Goal: Information Seeking & Learning: Learn about a topic

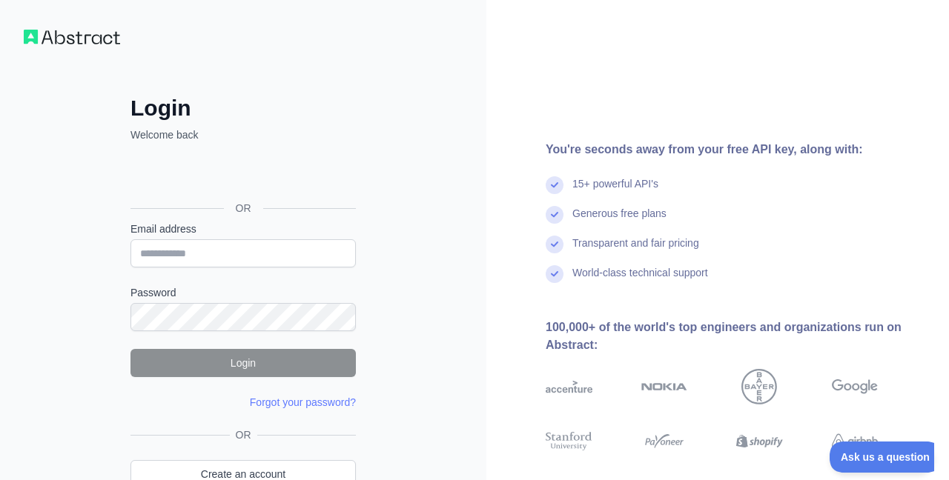
click at [242, 159] on div "Iniciar sesión con Google. Se abre en una nueva pestaña." at bounding box center [241, 175] width 222 height 33
click at [245, 259] on input "Email address" at bounding box center [242, 253] width 225 height 28
click at [266, 182] on div "Iniciar sesión con Google. Se abre en una nueva pestaña." at bounding box center [241, 175] width 222 height 33
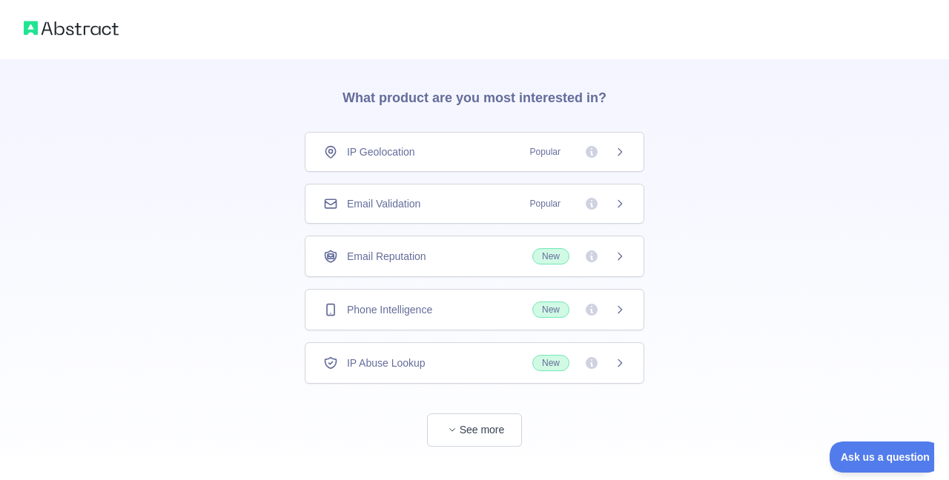
scroll to position [66, 0]
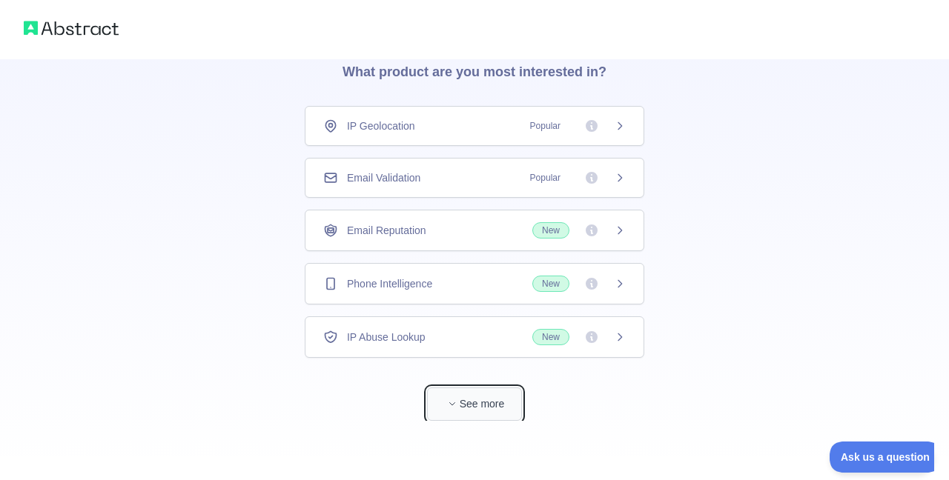
click at [482, 404] on button "See more" at bounding box center [474, 404] width 95 height 33
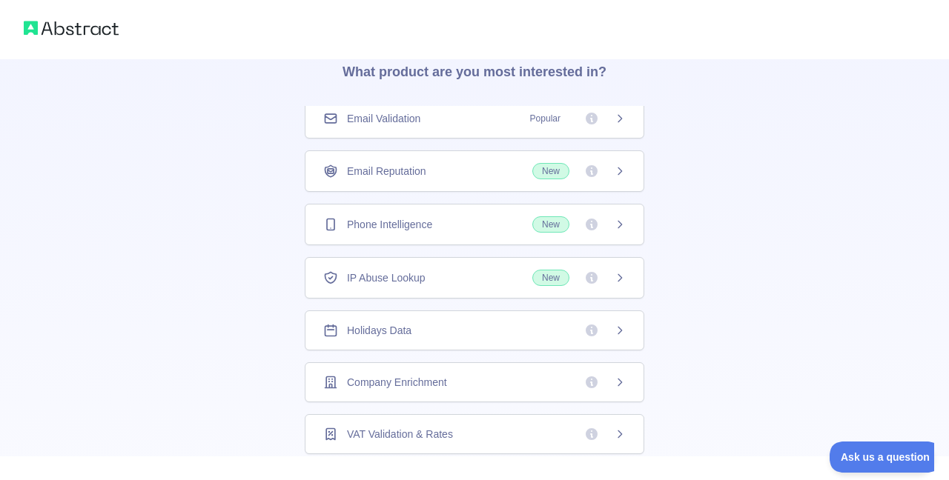
scroll to position [0, 0]
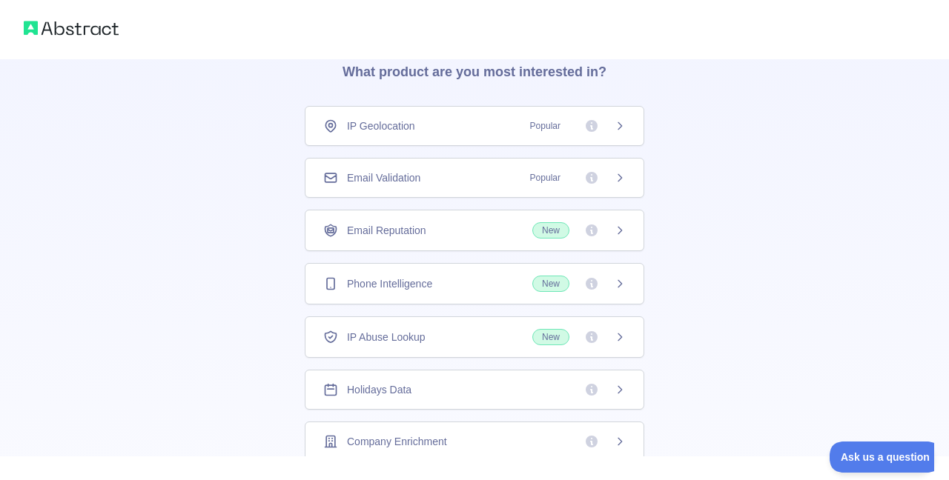
click at [735, 158] on div "👋 Welcome! Please answer the following questions to improve your experience. Wh…" at bounding box center [474, 405] width 949 height 943
click at [475, 132] on div "IP Geolocation Popular" at bounding box center [474, 126] width 302 height 15
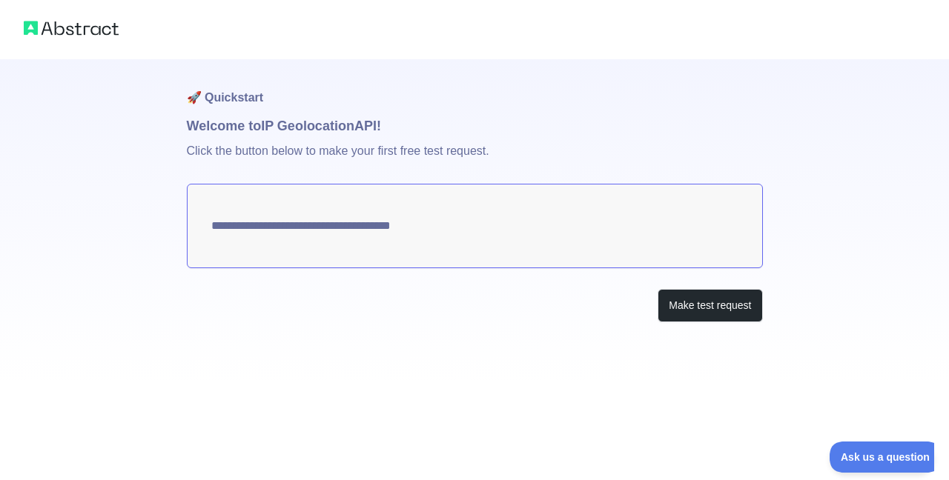
type textarea "**********"
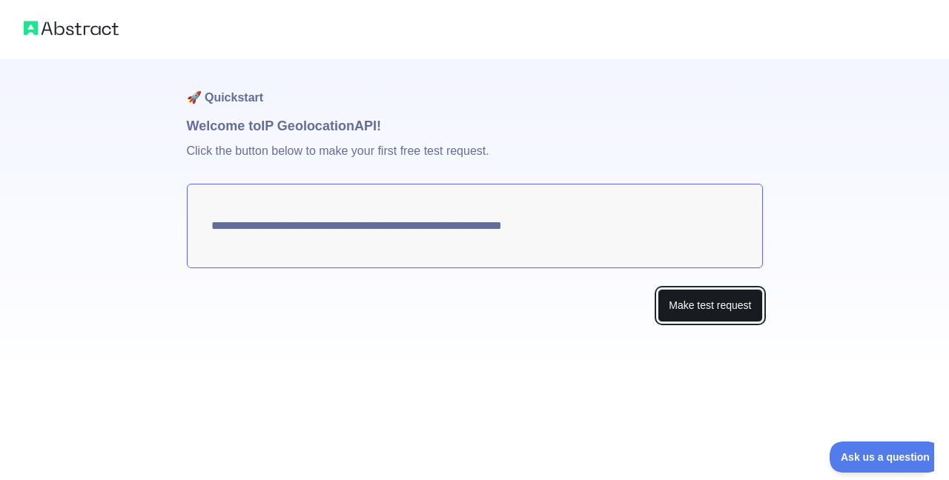
click at [691, 314] on button "Make test request" at bounding box center [710, 305] width 105 height 33
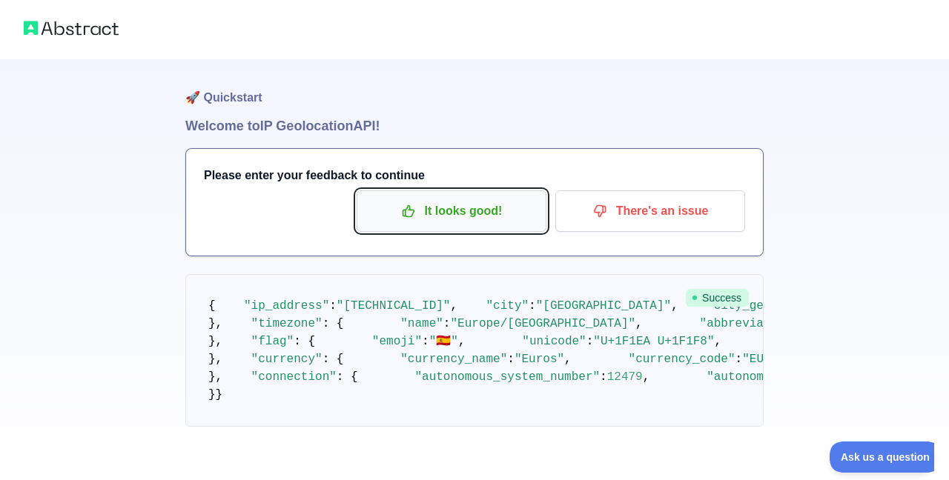
click at [512, 214] on p "It looks good!" at bounding box center [452, 211] width 168 height 25
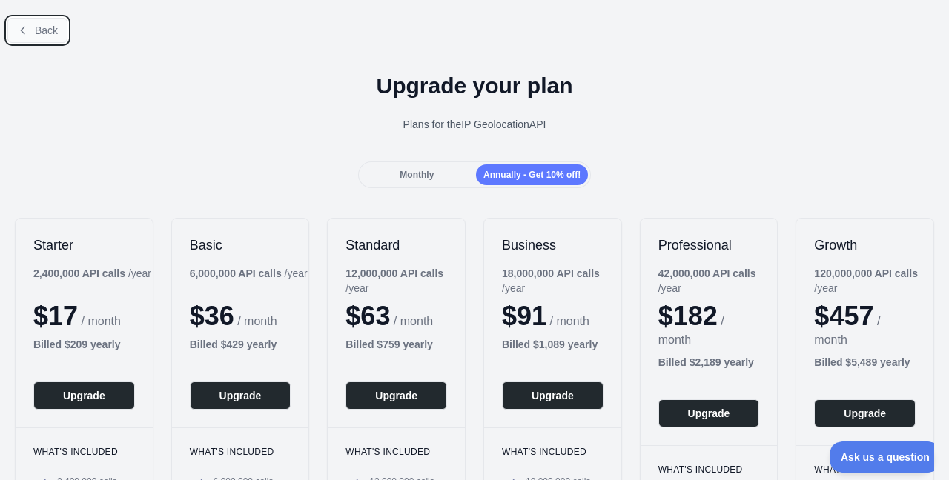
click at [50, 33] on span "Back" at bounding box center [46, 30] width 23 height 12
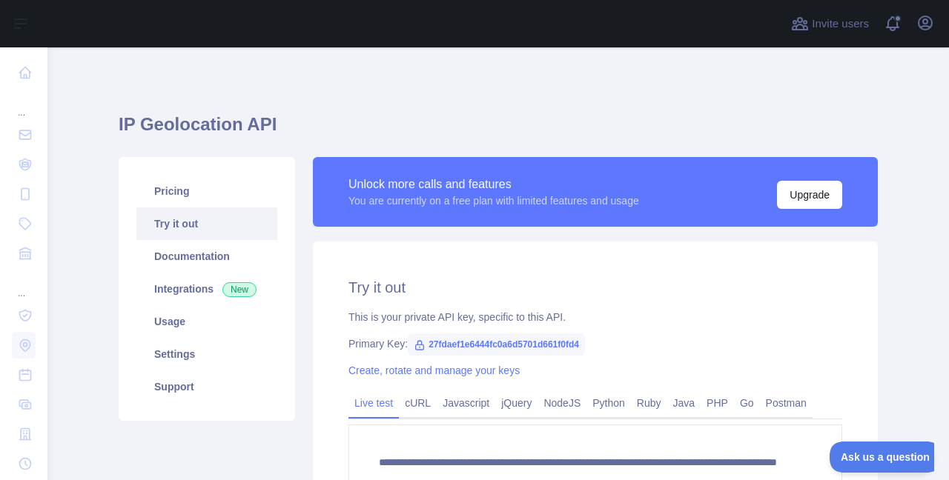
scroll to position [89, 0]
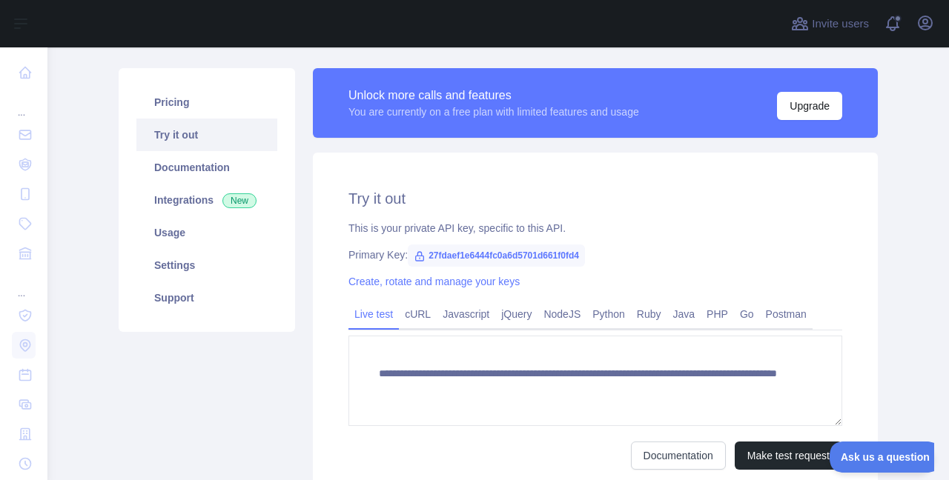
click at [464, 252] on span "27fdaef1e6444fc0a6d5701d661f0fd4" at bounding box center [496, 256] width 177 height 22
copy span "27fdaef1e6444fc0a6d5701d661f0fd4"
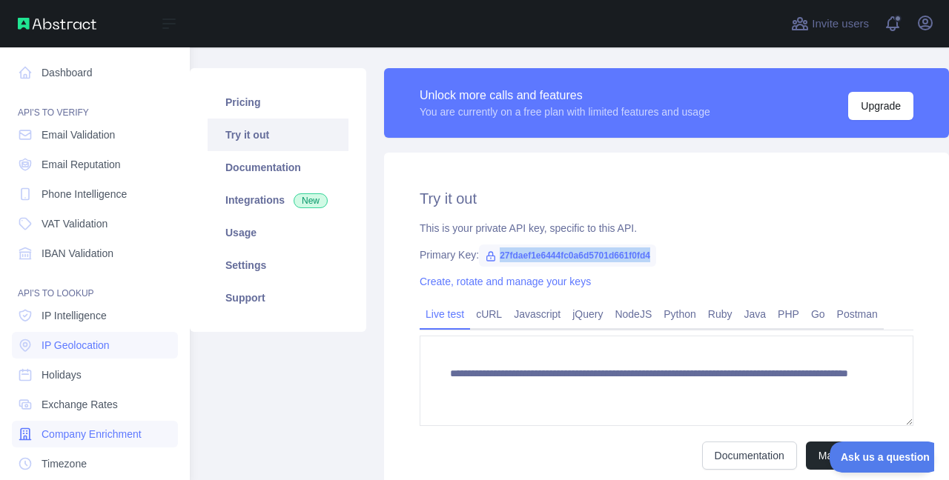
click at [102, 438] on span "Company Enrichment" at bounding box center [92, 434] width 100 height 15
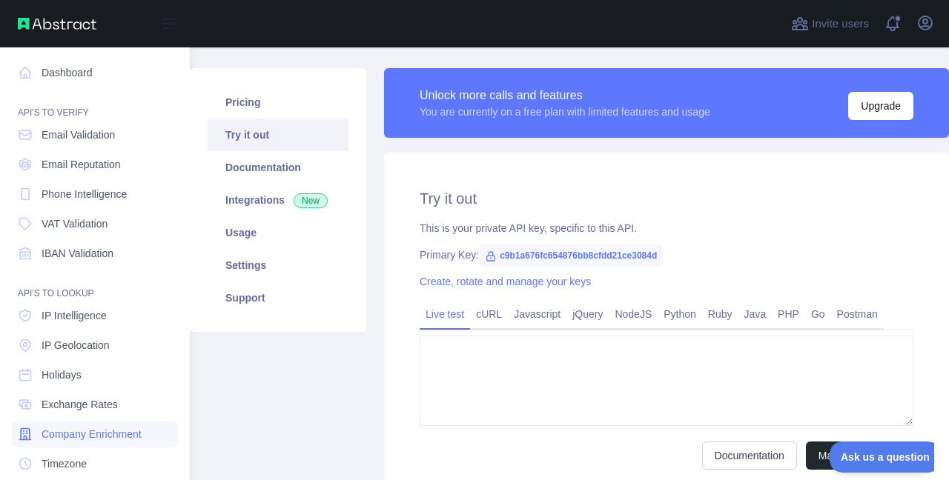
type textarea "**********"
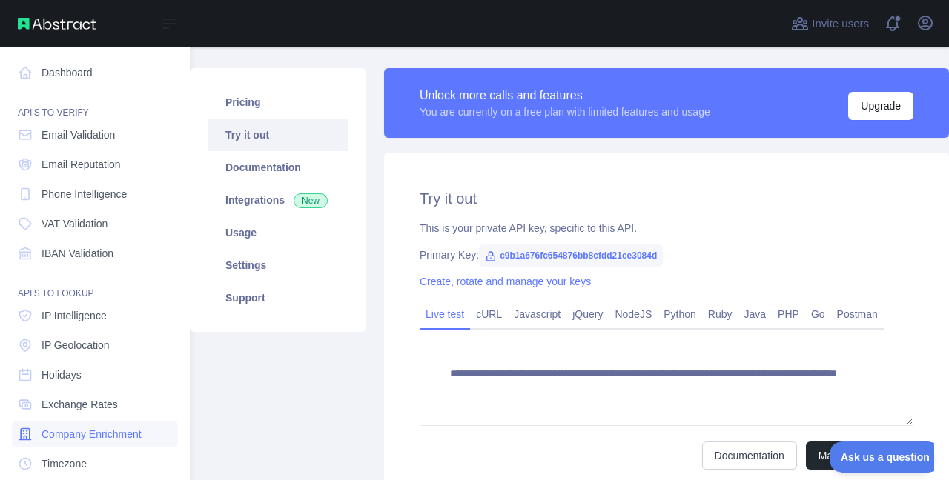
scroll to position [50, 0]
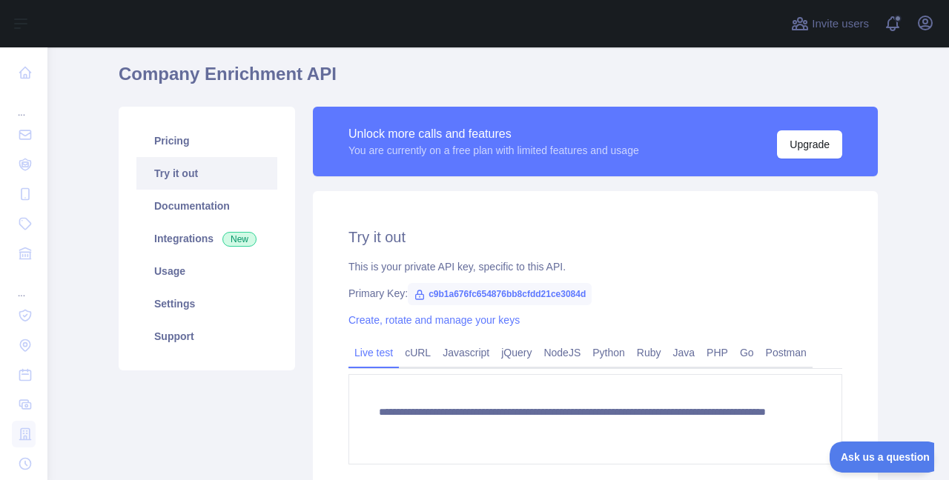
click at [519, 291] on span "c9b1a676fc654876bb8cfdd21ce3084d" at bounding box center [500, 294] width 184 height 22
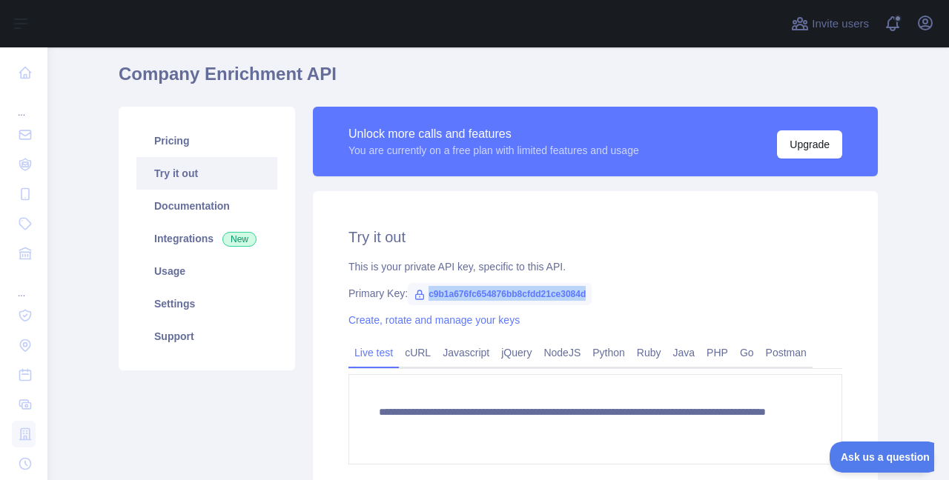
copy span "c9b1a676fc654876bb8cfdd21ce3084d"
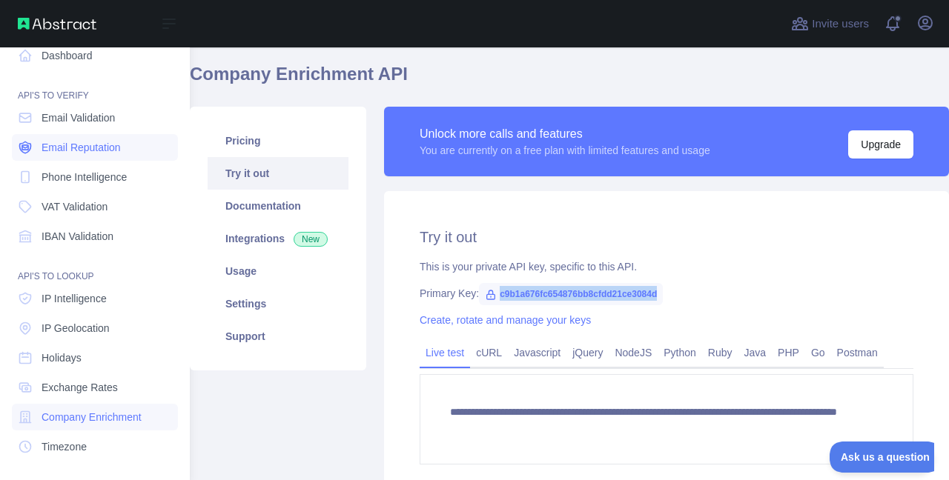
scroll to position [0, 0]
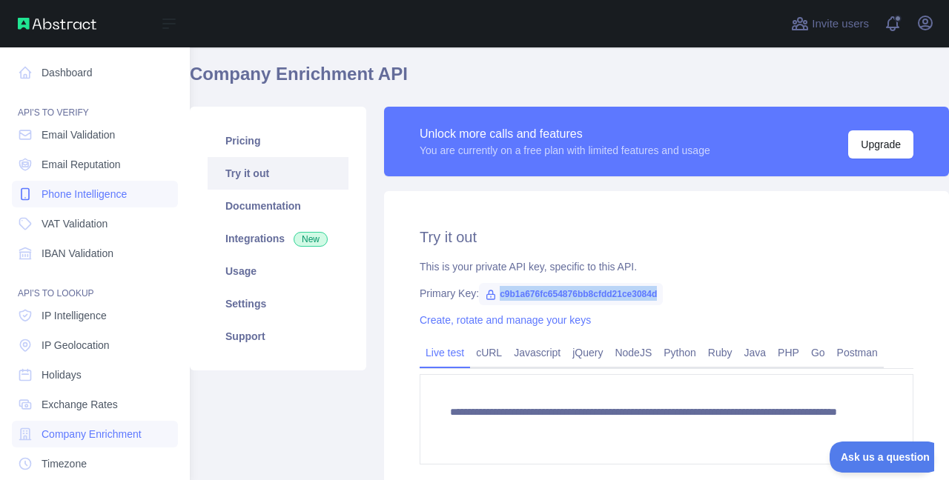
click at [115, 193] on span "Phone Intelligence" at bounding box center [84, 194] width 85 height 15
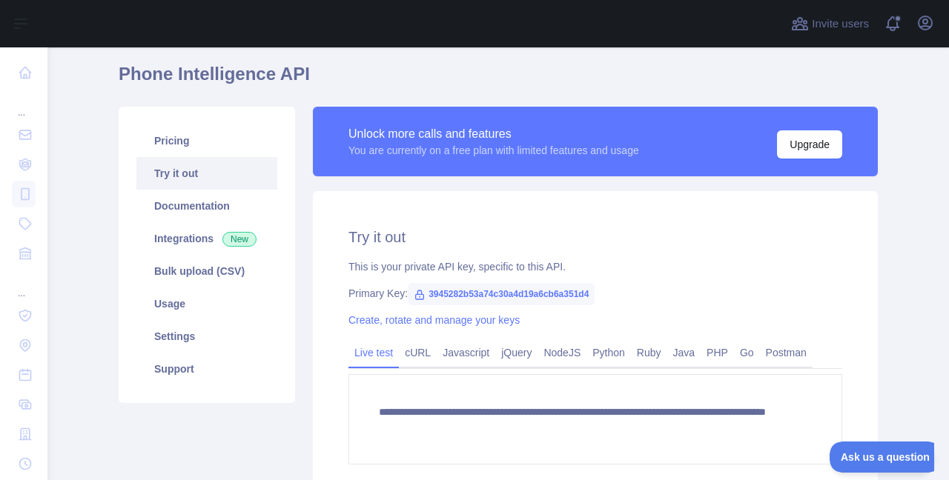
click at [558, 289] on span "3945282b53a74c30a4d19a6cb6a351d4" at bounding box center [501, 294] width 187 height 22
click at [557, 290] on span "3945282b53a74c30a4d19a6cb6a351d4" at bounding box center [501, 294] width 187 height 22
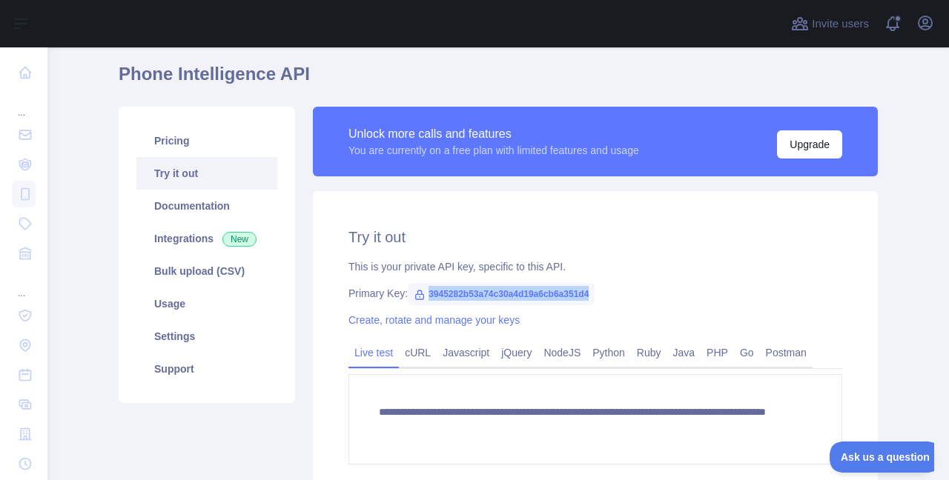
copy span "3945282b53a74c30a4d19a6cb6a351d4"
